Goal: Communication & Community: Answer question/provide support

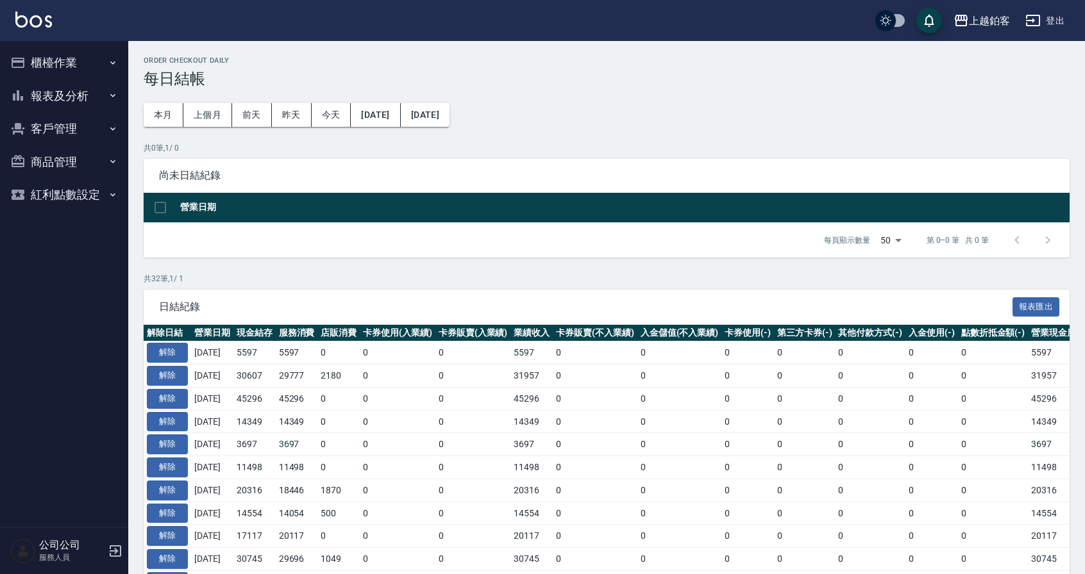
click at [98, 106] on button "報表及分析" at bounding box center [64, 95] width 118 height 33
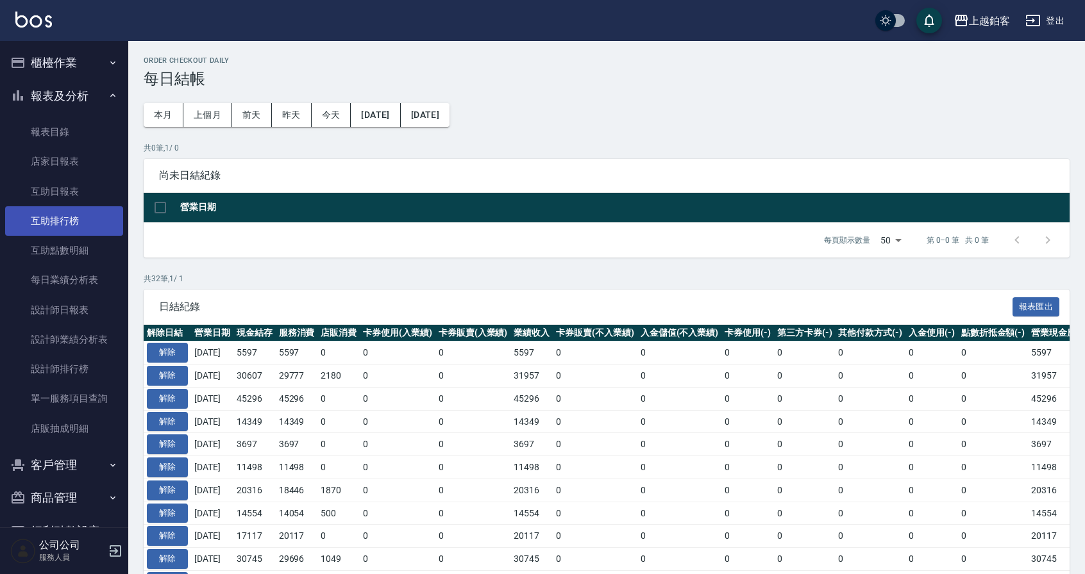
click at [68, 219] on link "互助排行榜" at bounding box center [64, 220] width 118 height 29
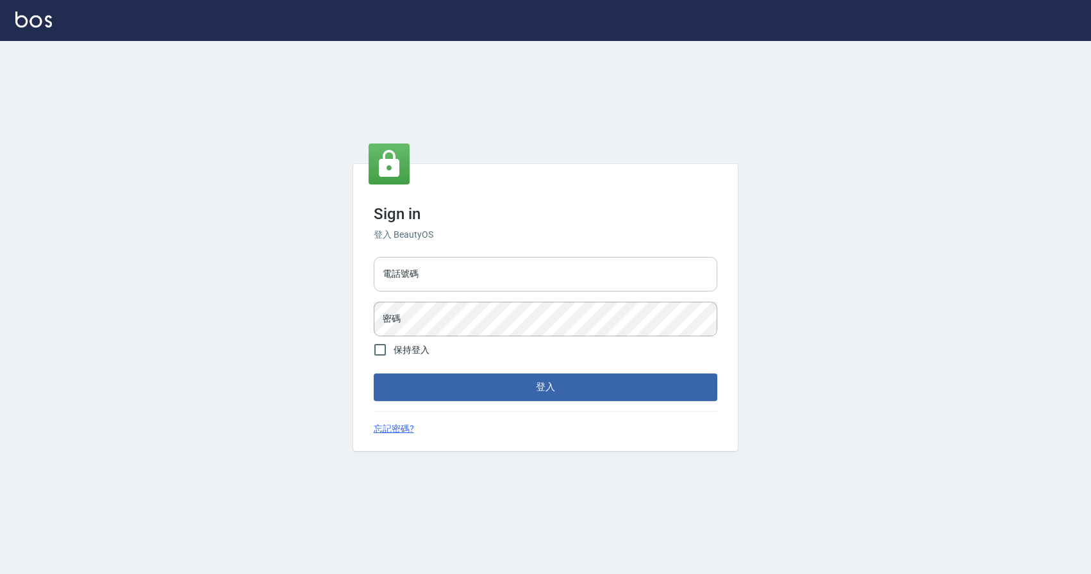
click at [578, 265] on input "電話號碼" at bounding box center [546, 274] width 344 height 35
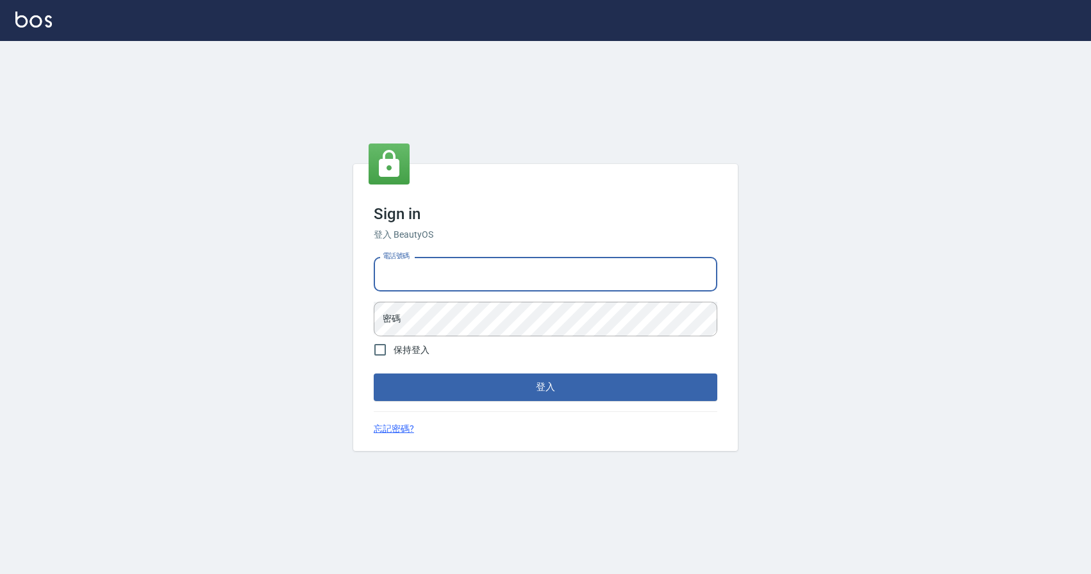
type input "0977380821"
drag, startPoint x: 444, startPoint y: 278, endPoint x: 231, endPoint y: 271, distance: 213.6
click at [231, 271] on div "Sign in 登入 BeautyOS 電話號碼 [PHONE_NUMBER] 電話號碼 密碼 密碼 保持登入 登入 忘記密碼?" at bounding box center [545, 307] width 1091 height 533
